Goal: Task Accomplishment & Management: Manage account settings

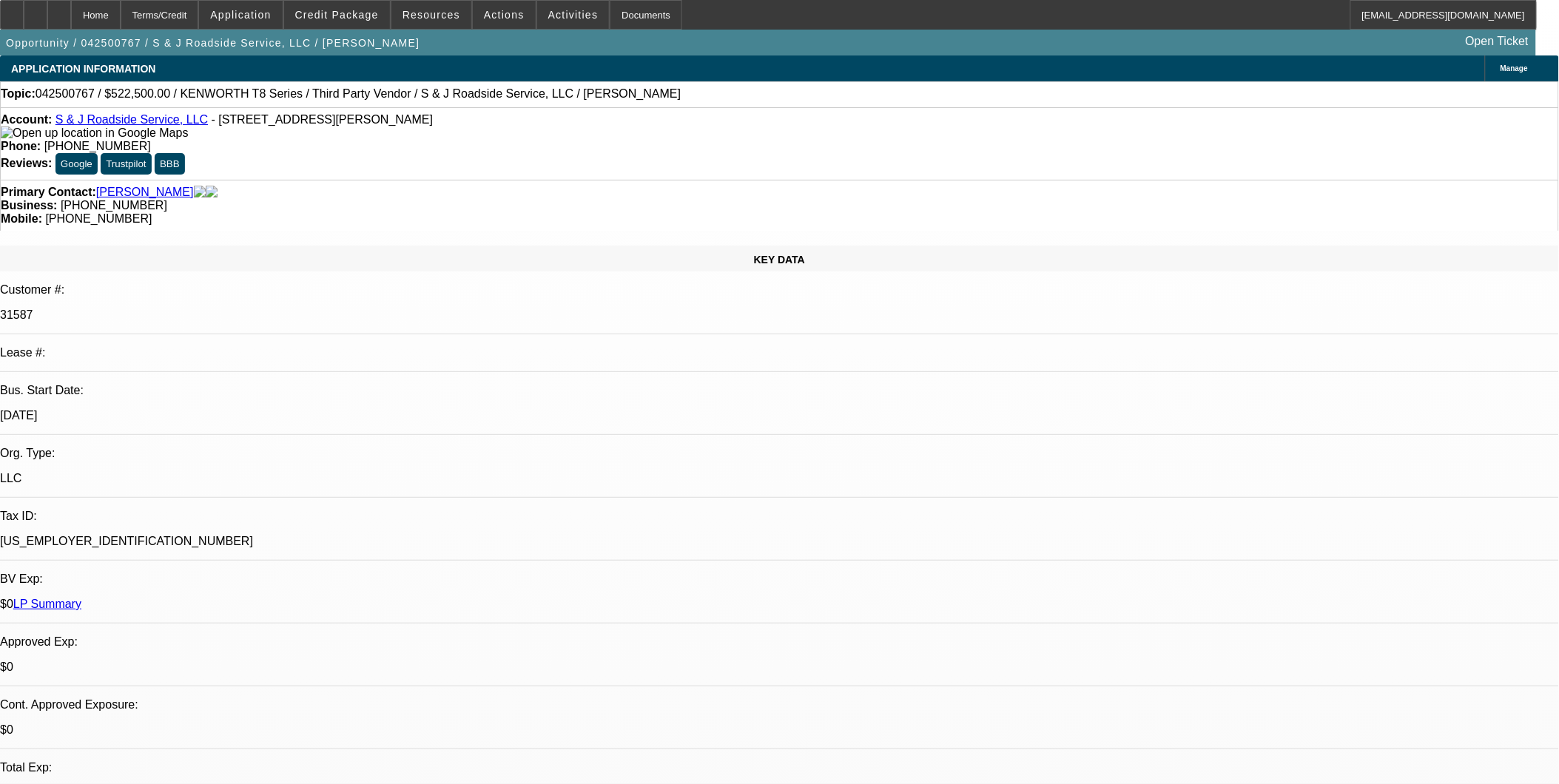
select select "0"
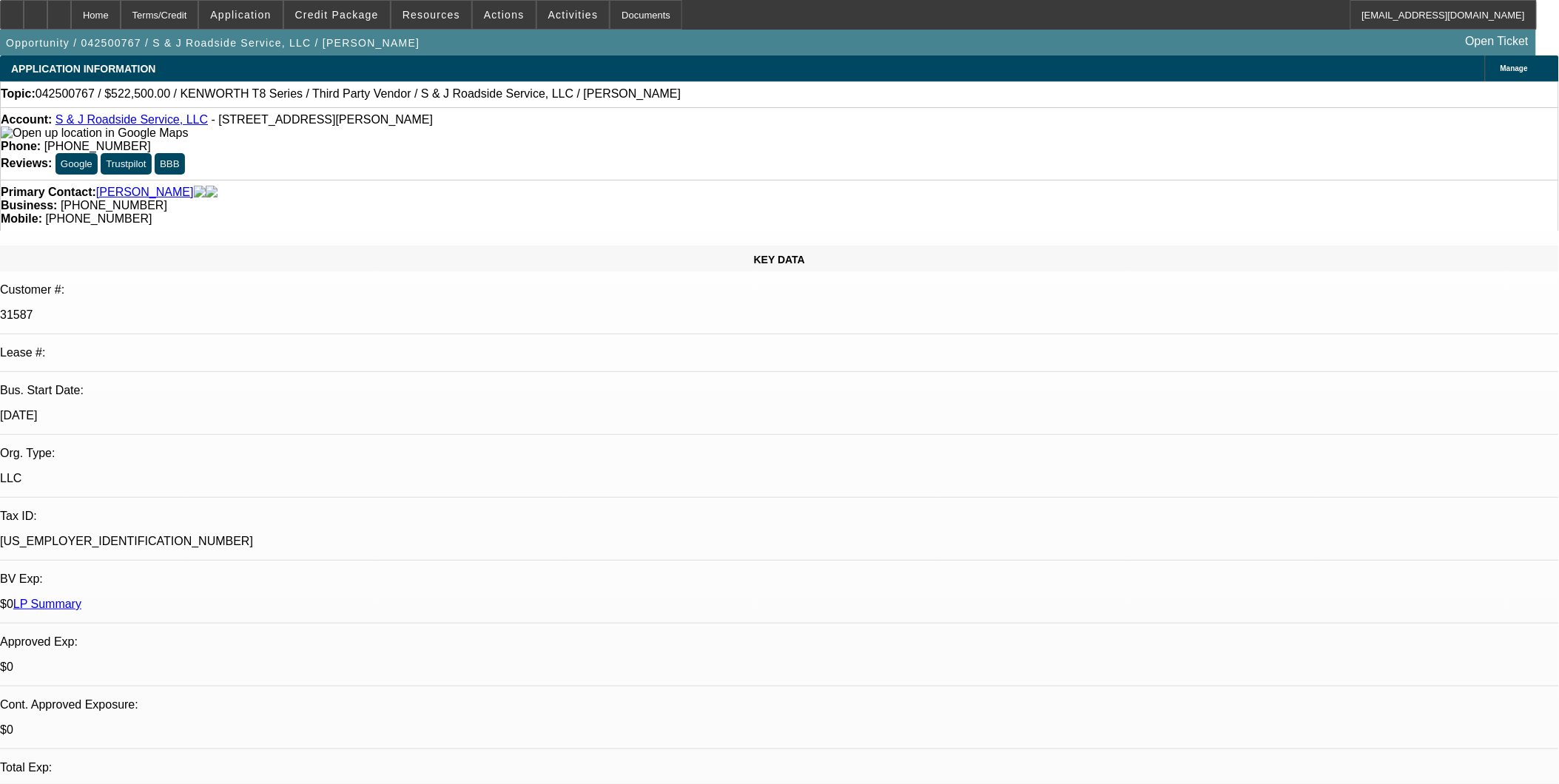
select select "0"
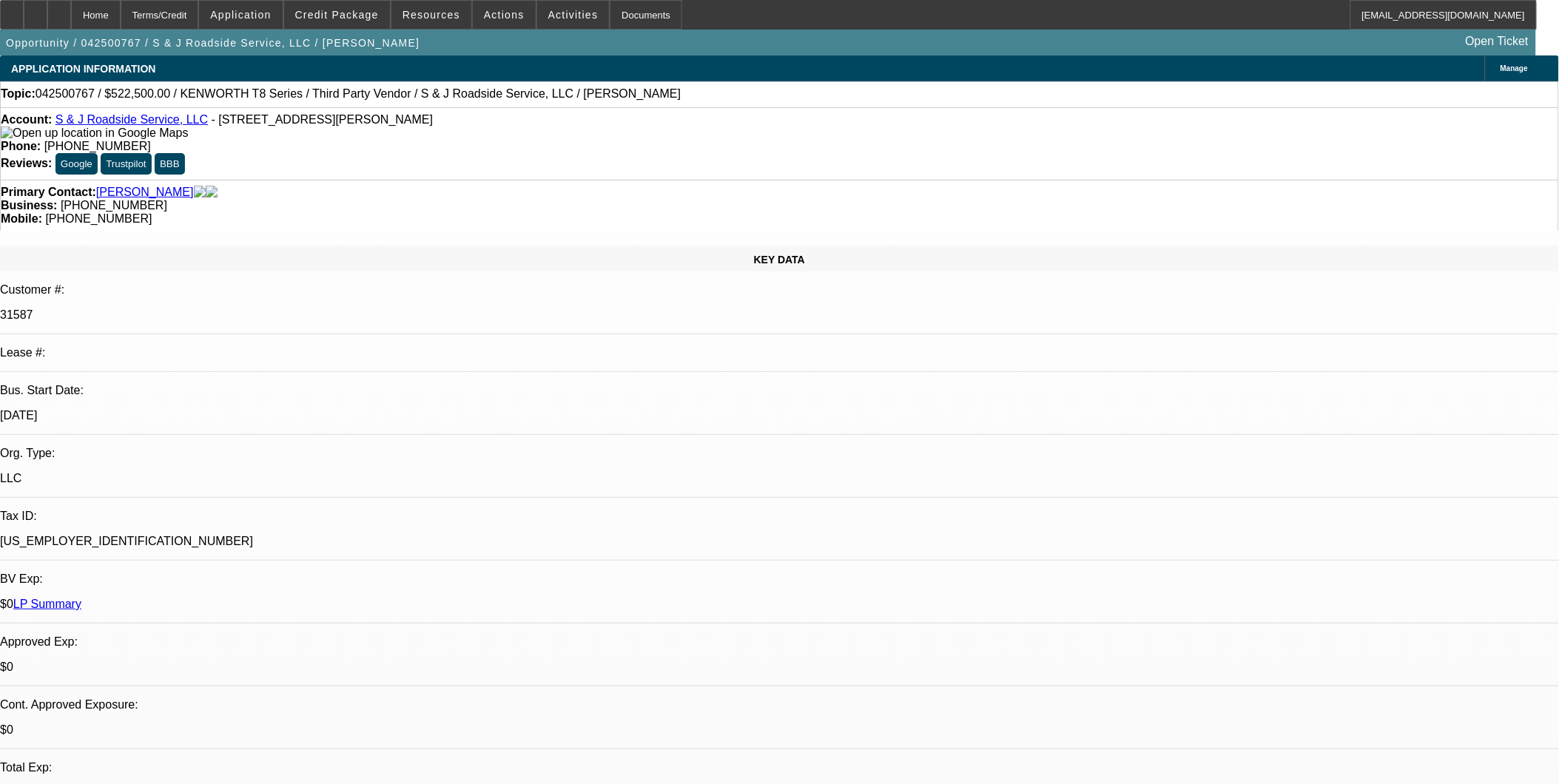
select select "0"
select select "1"
select select "2"
select select "6"
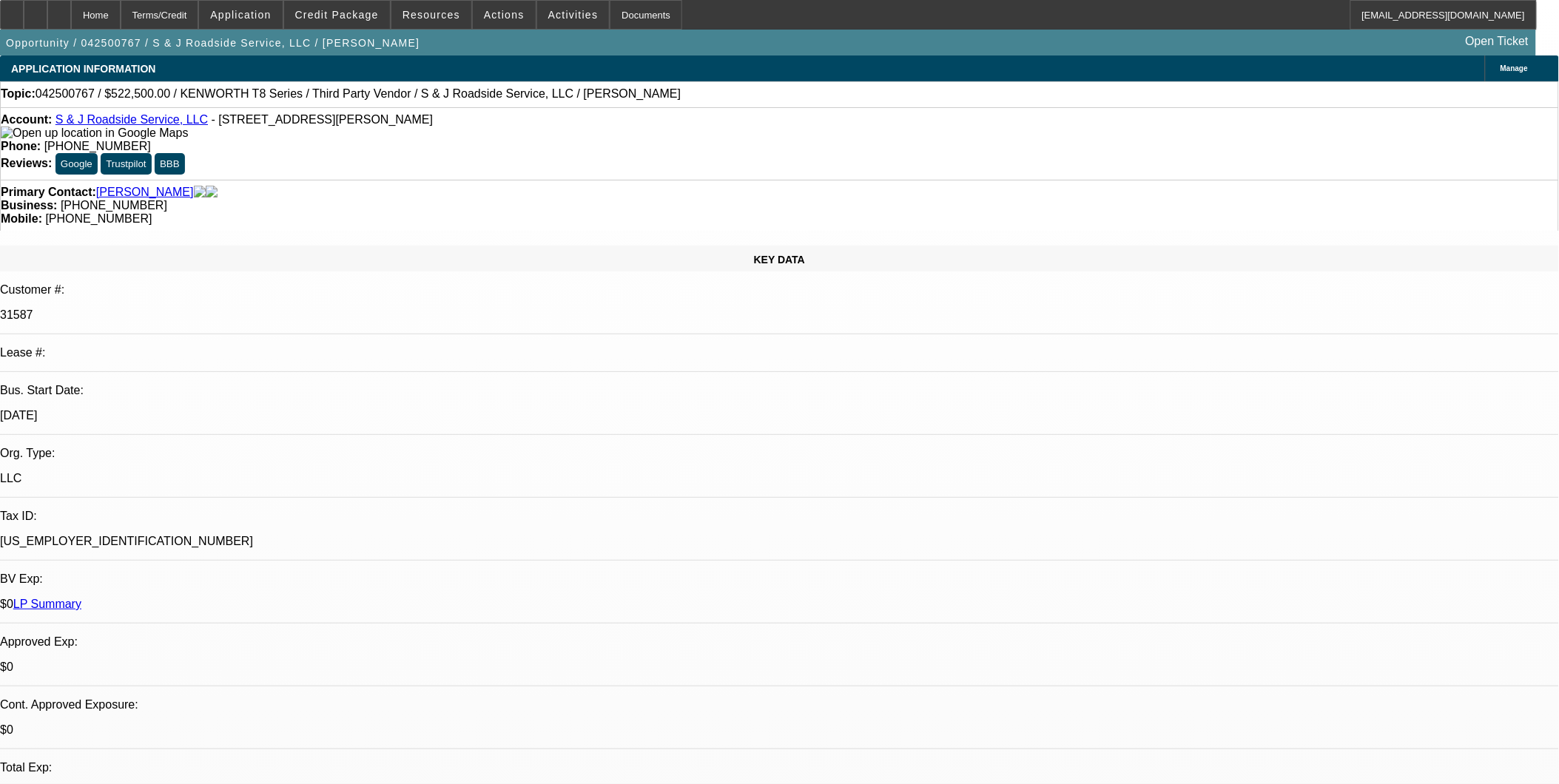
select select "1"
select select "2"
select select "6"
select select "1"
select select "2"
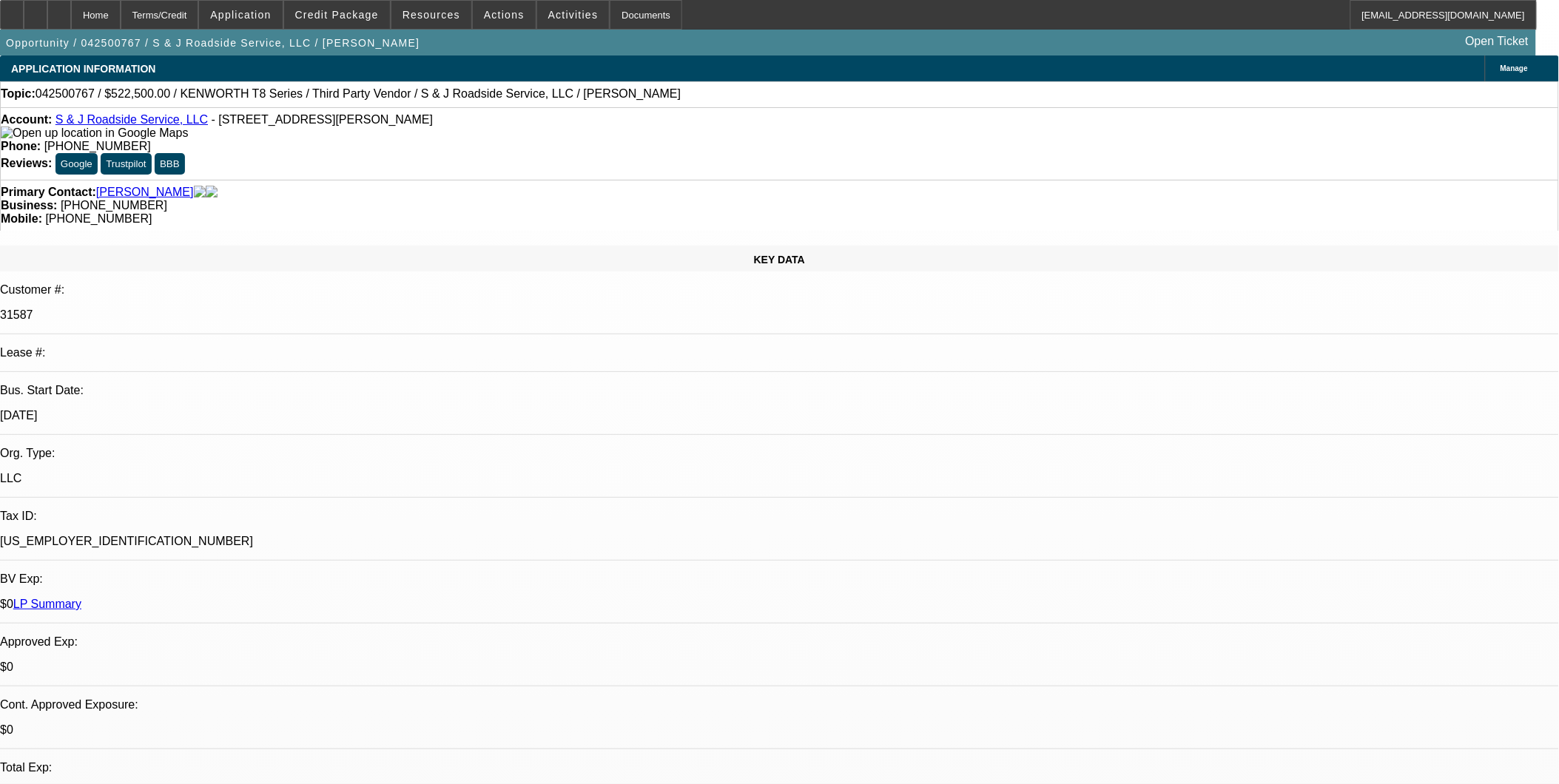
select select "6"
select select "1"
select select "2"
select select "6"
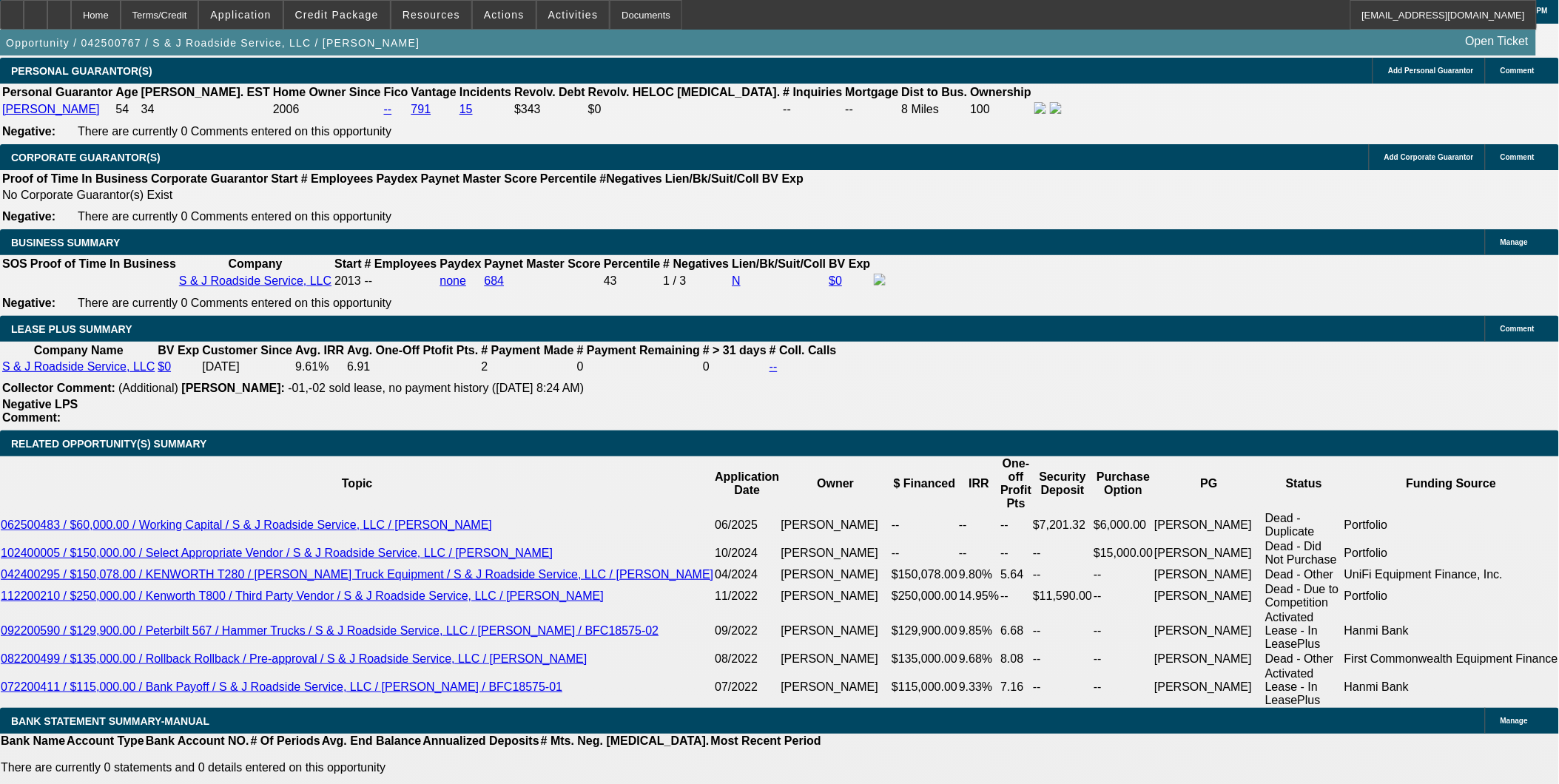
scroll to position [2219, 0]
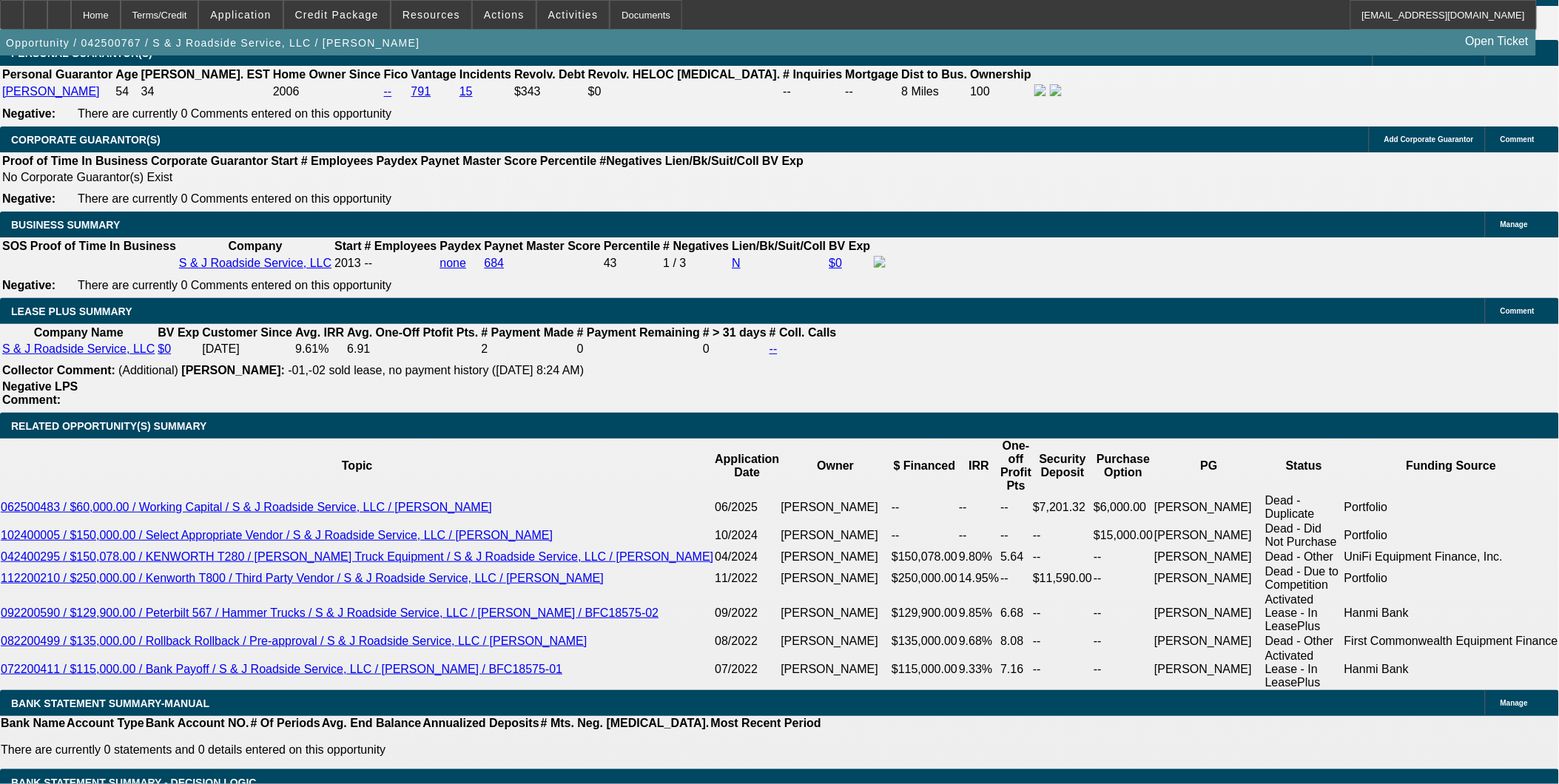
select select "0"
select select "2"
select select "0"
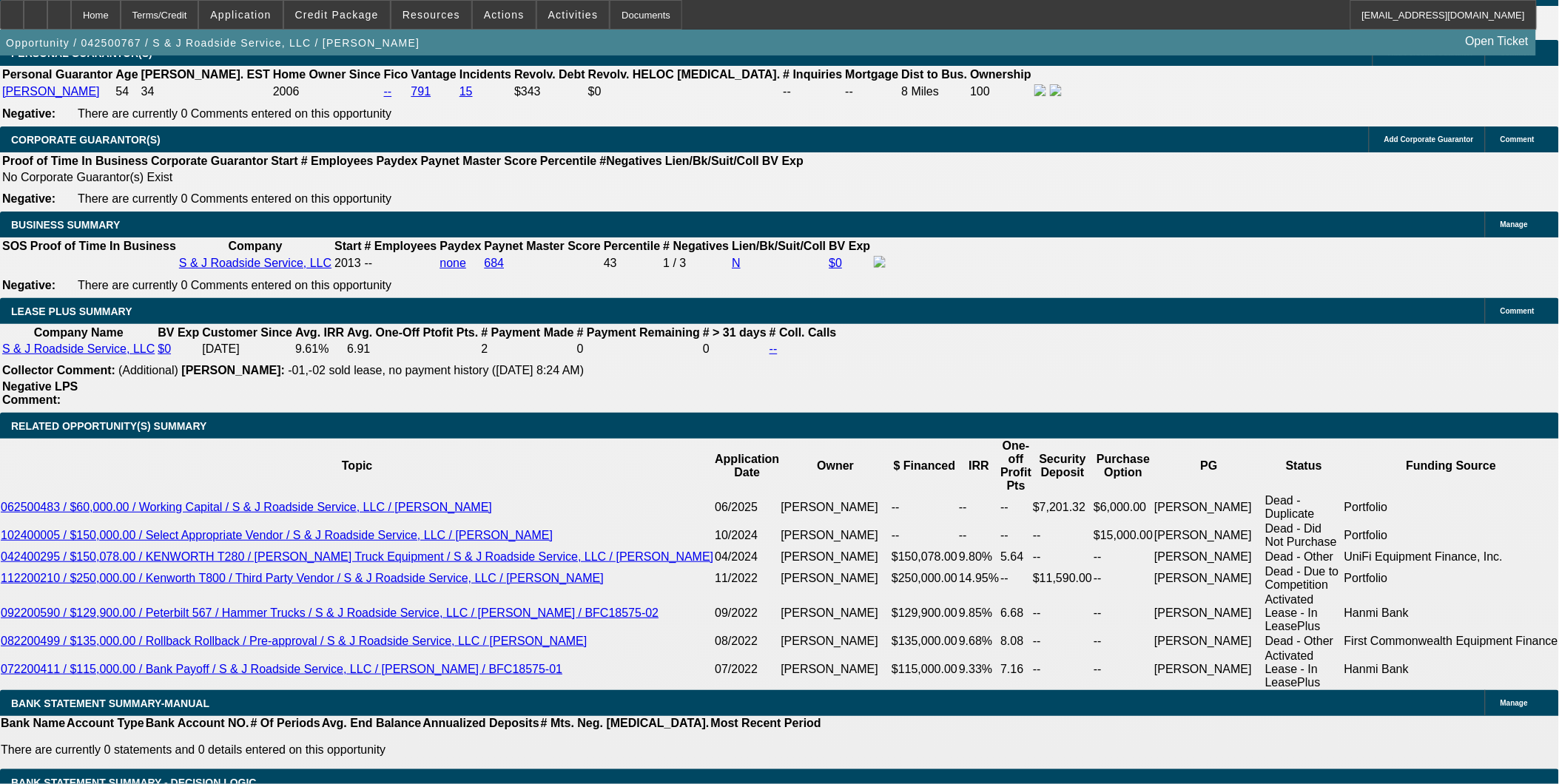
select select "6"
select select "0"
select select "2"
select select "0"
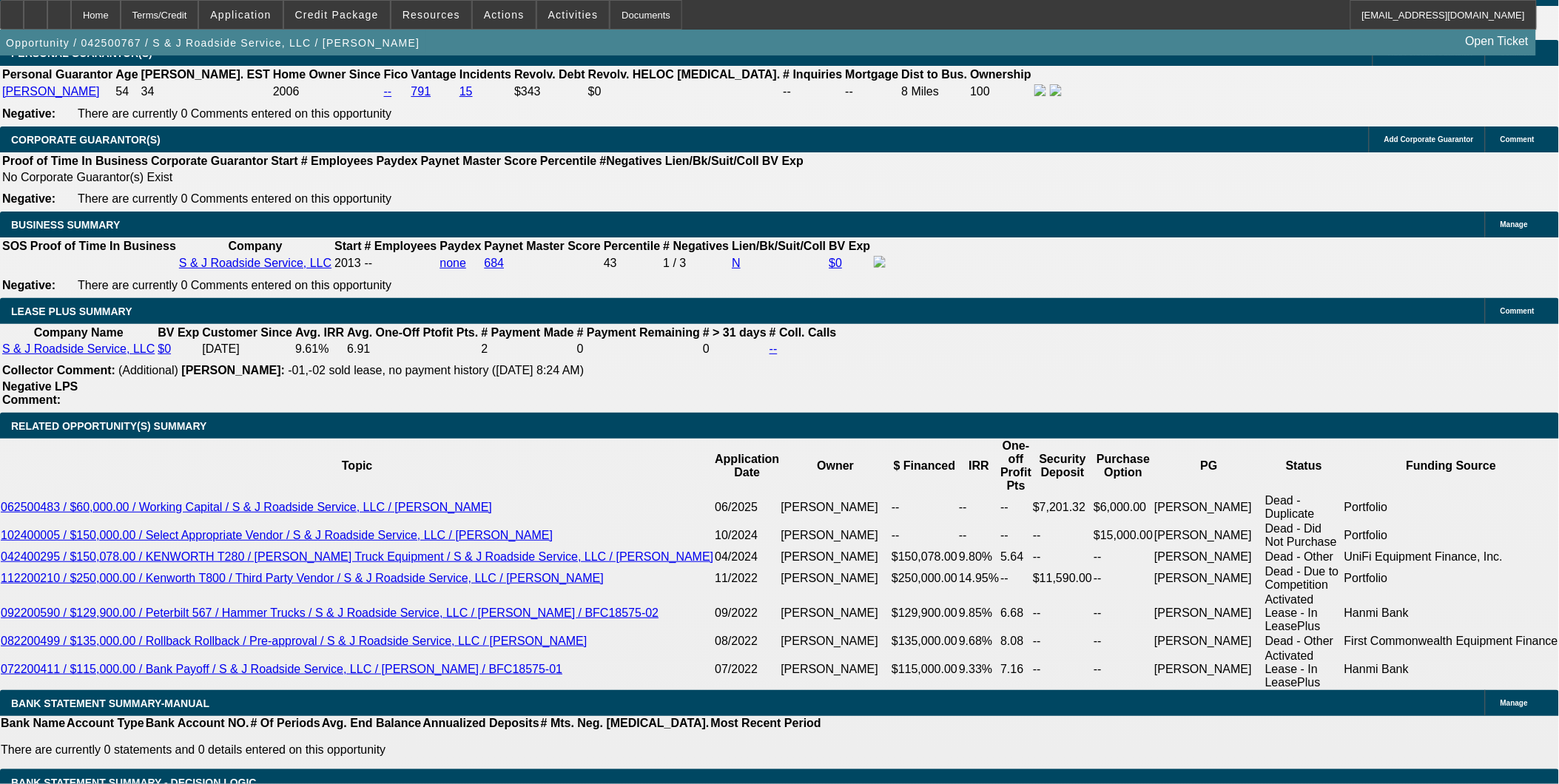
select select "6"
select select "0"
select select "2"
select select "0"
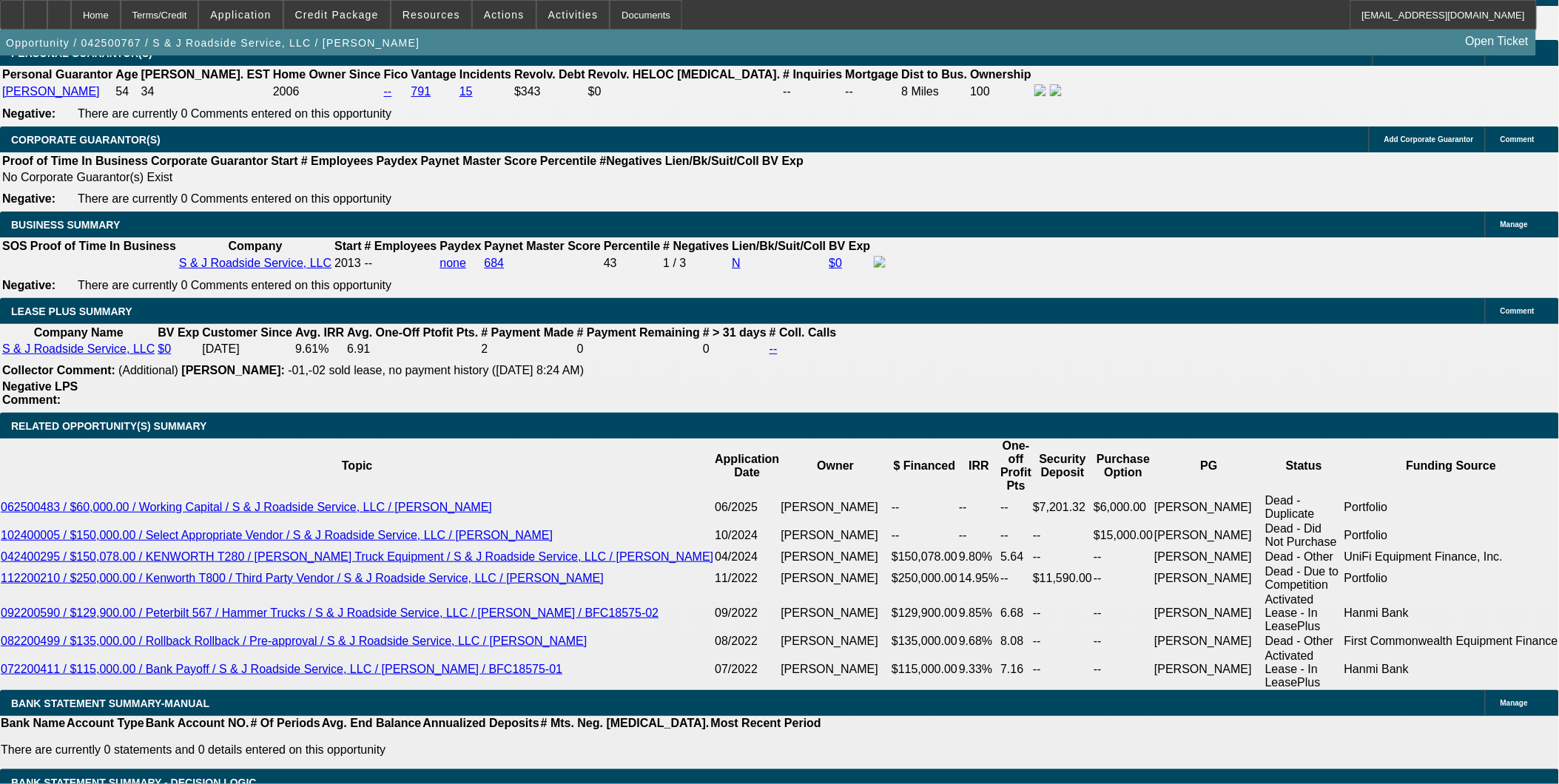
select select "6"
select select "2"
select select "0"
select select "6"
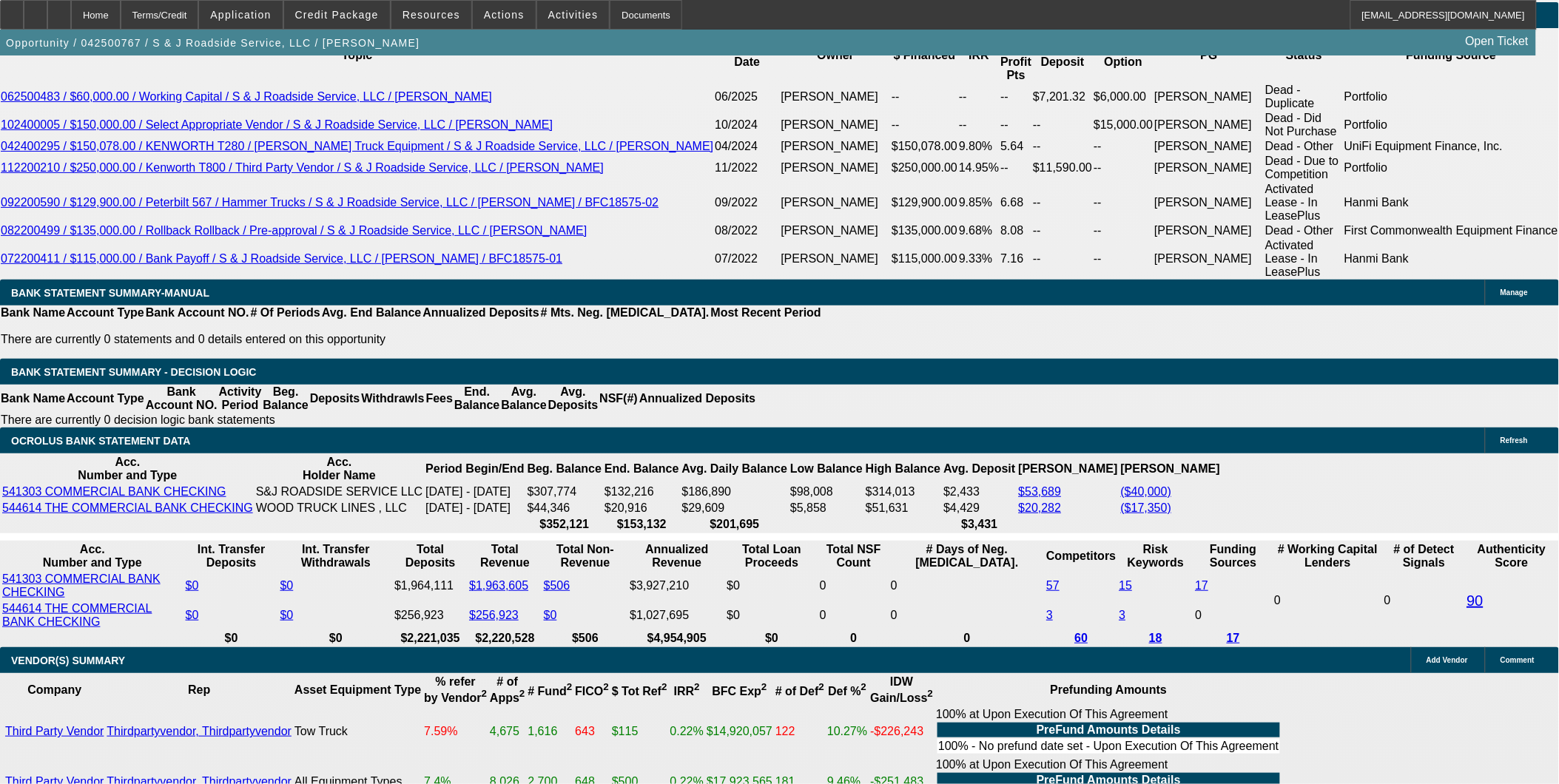
scroll to position [2547, 0]
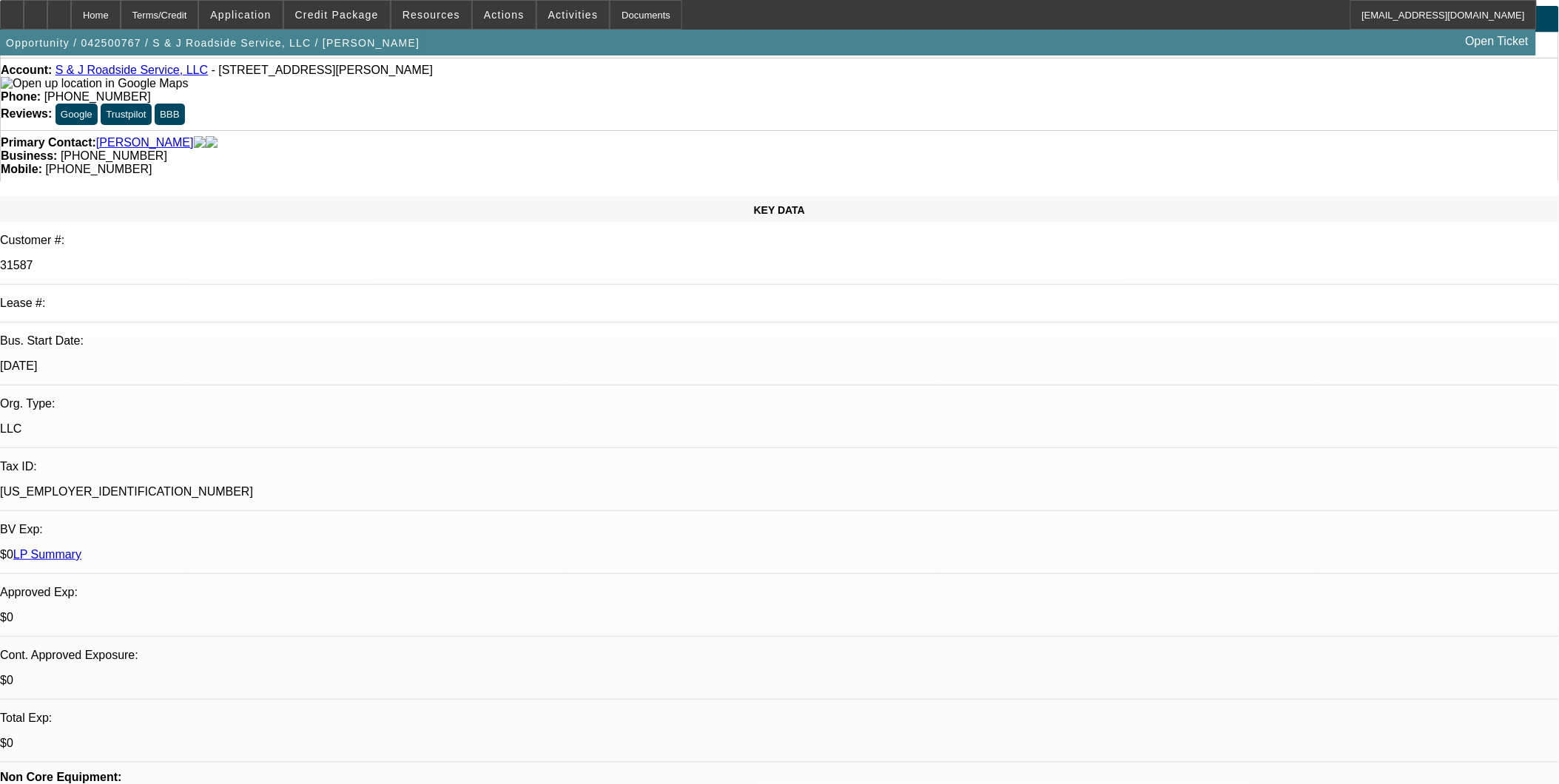
scroll to position [0, 0]
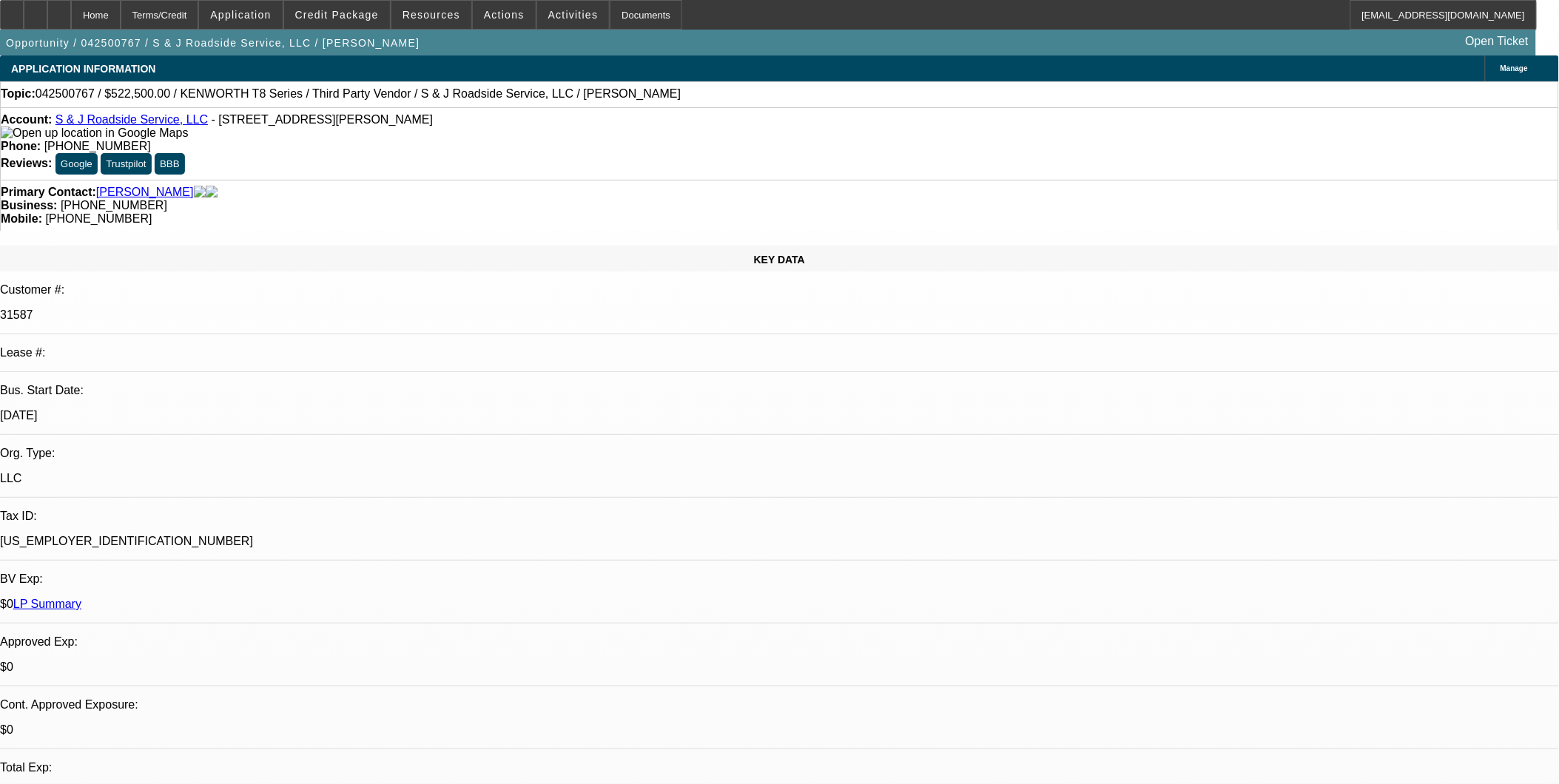
click at [717, 112] on div "Account: S & J Roadside Service, LLC - [STREET_ADDRESS][PERSON_NAME] Phone: [PH…" at bounding box center [779, 143] width 1559 height 72
